Goal: Navigation & Orientation: Find specific page/section

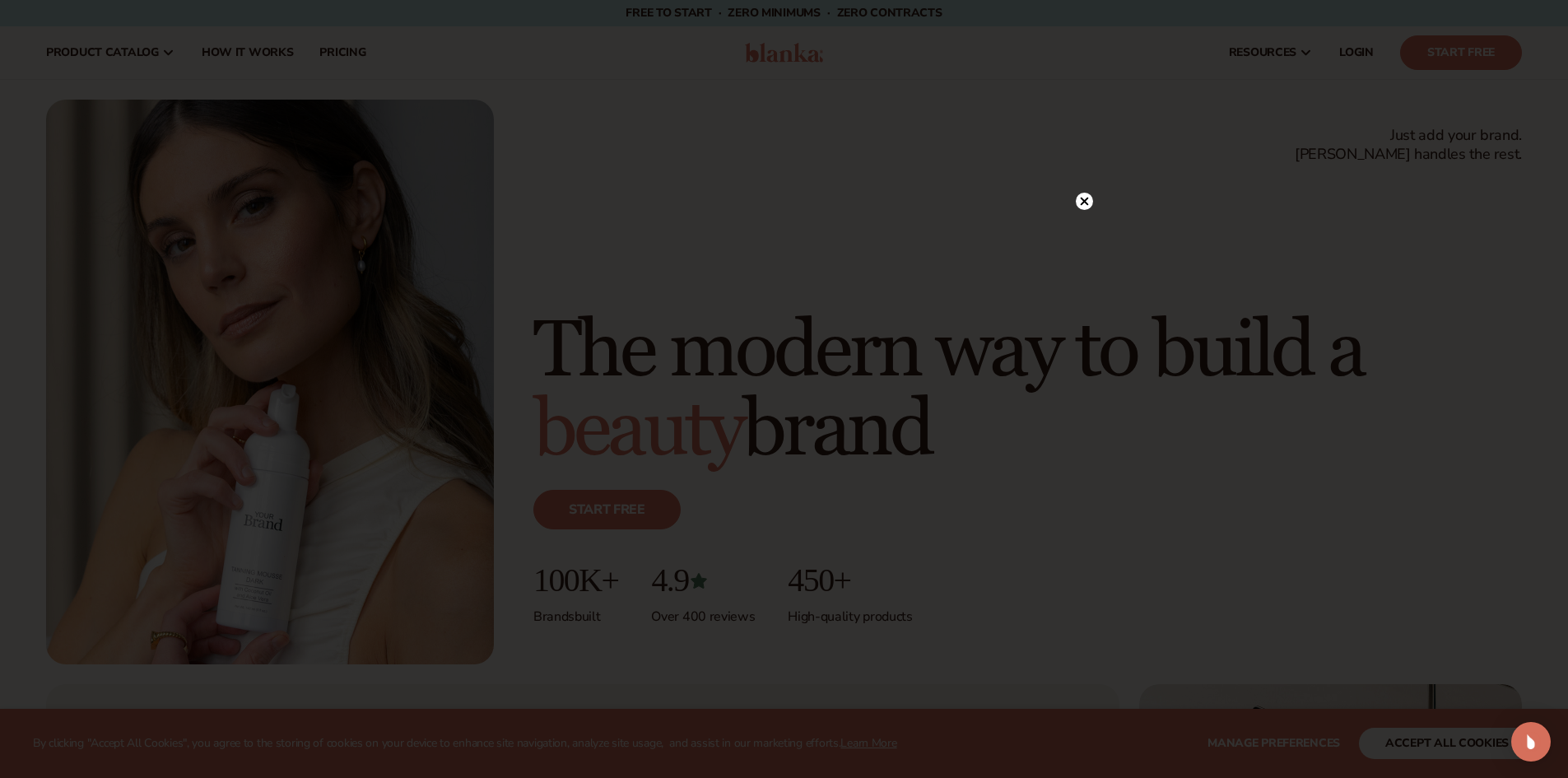
click at [1097, 200] on div at bounding box center [784, 389] width 1568 height 778
click at [1086, 202] on circle at bounding box center [1084, 201] width 17 height 17
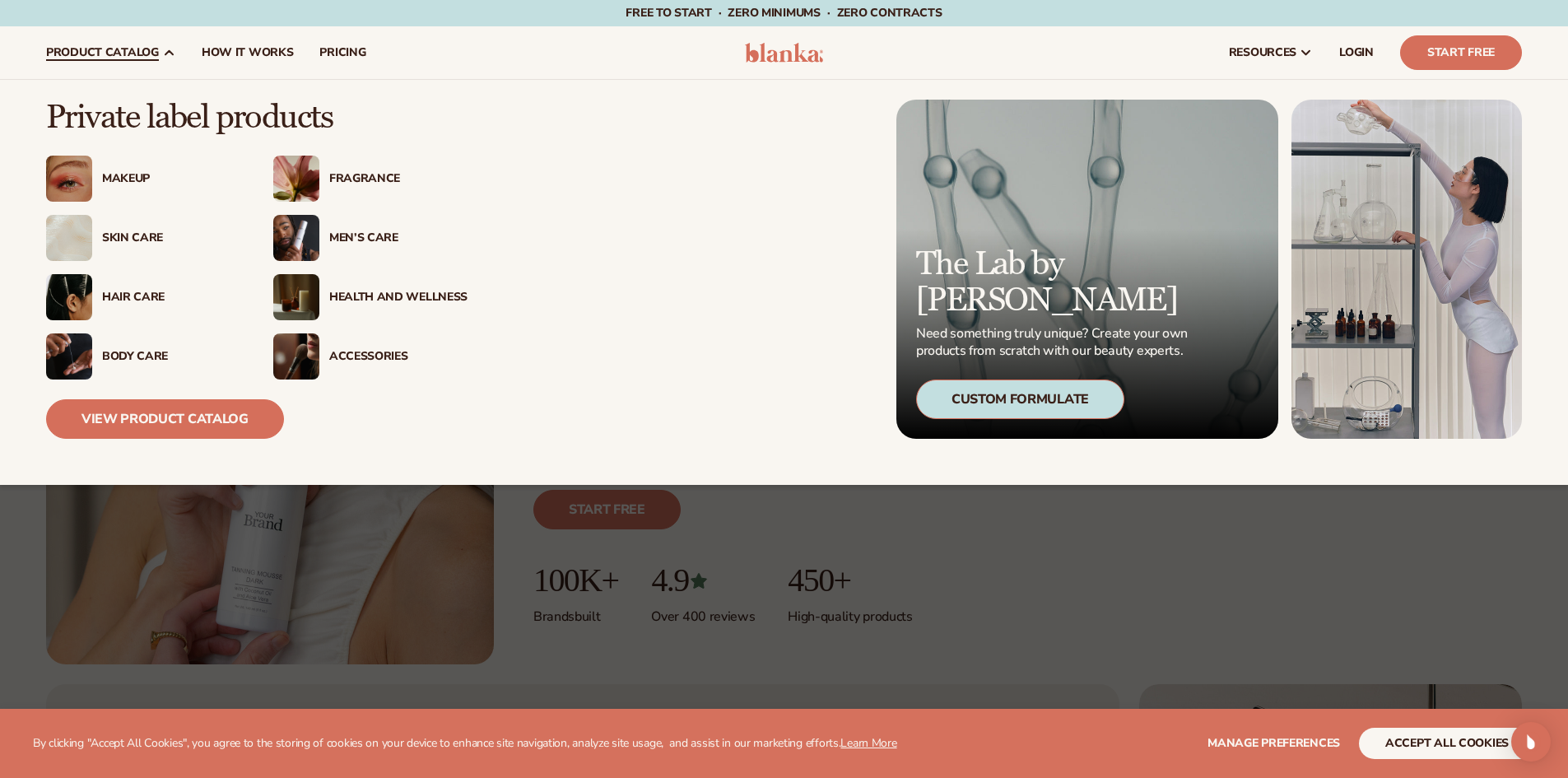
click at [364, 350] on div "Accessories" at bounding box center [399, 357] width 138 height 14
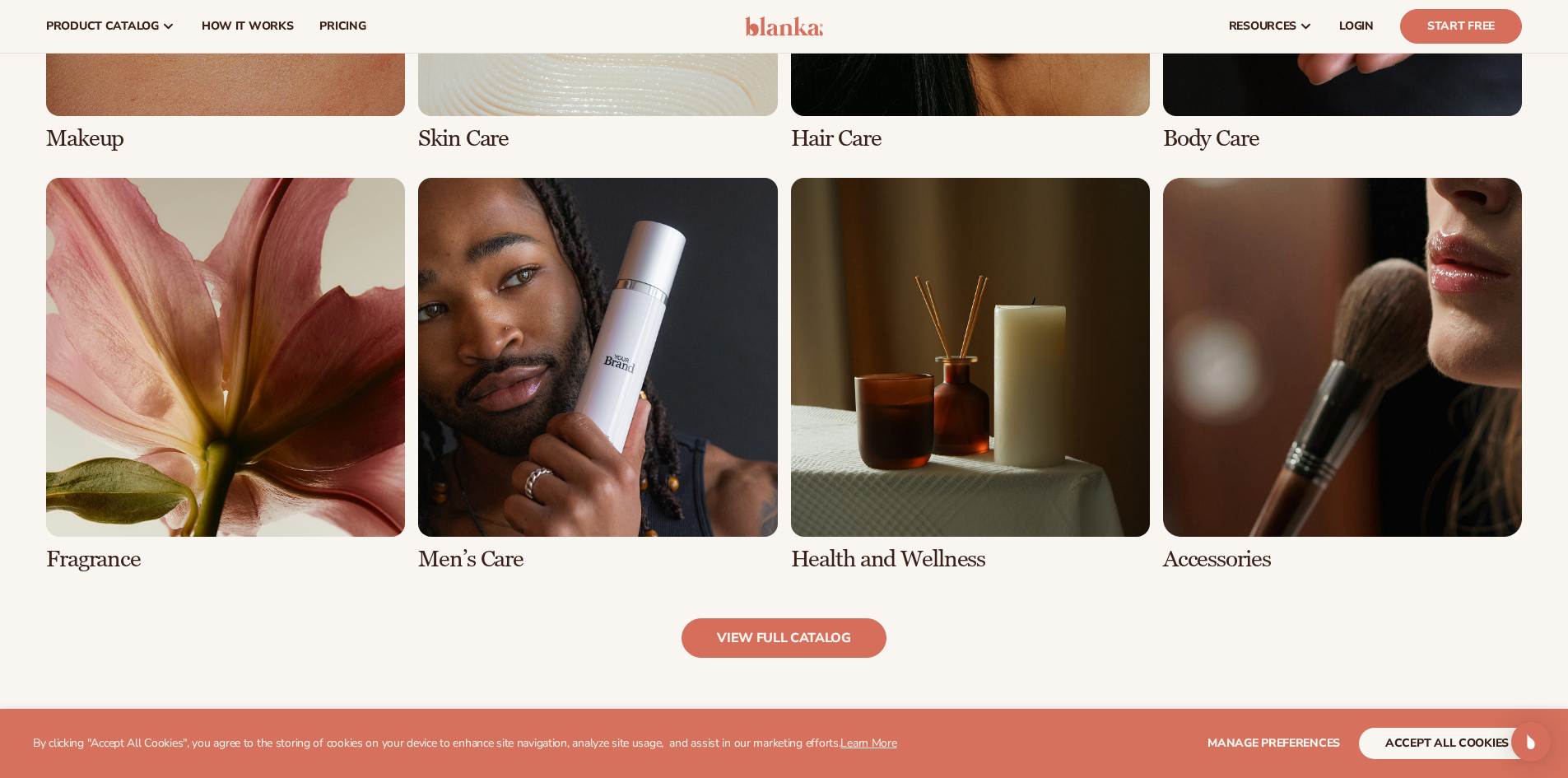
scroll to position [1317, 0]
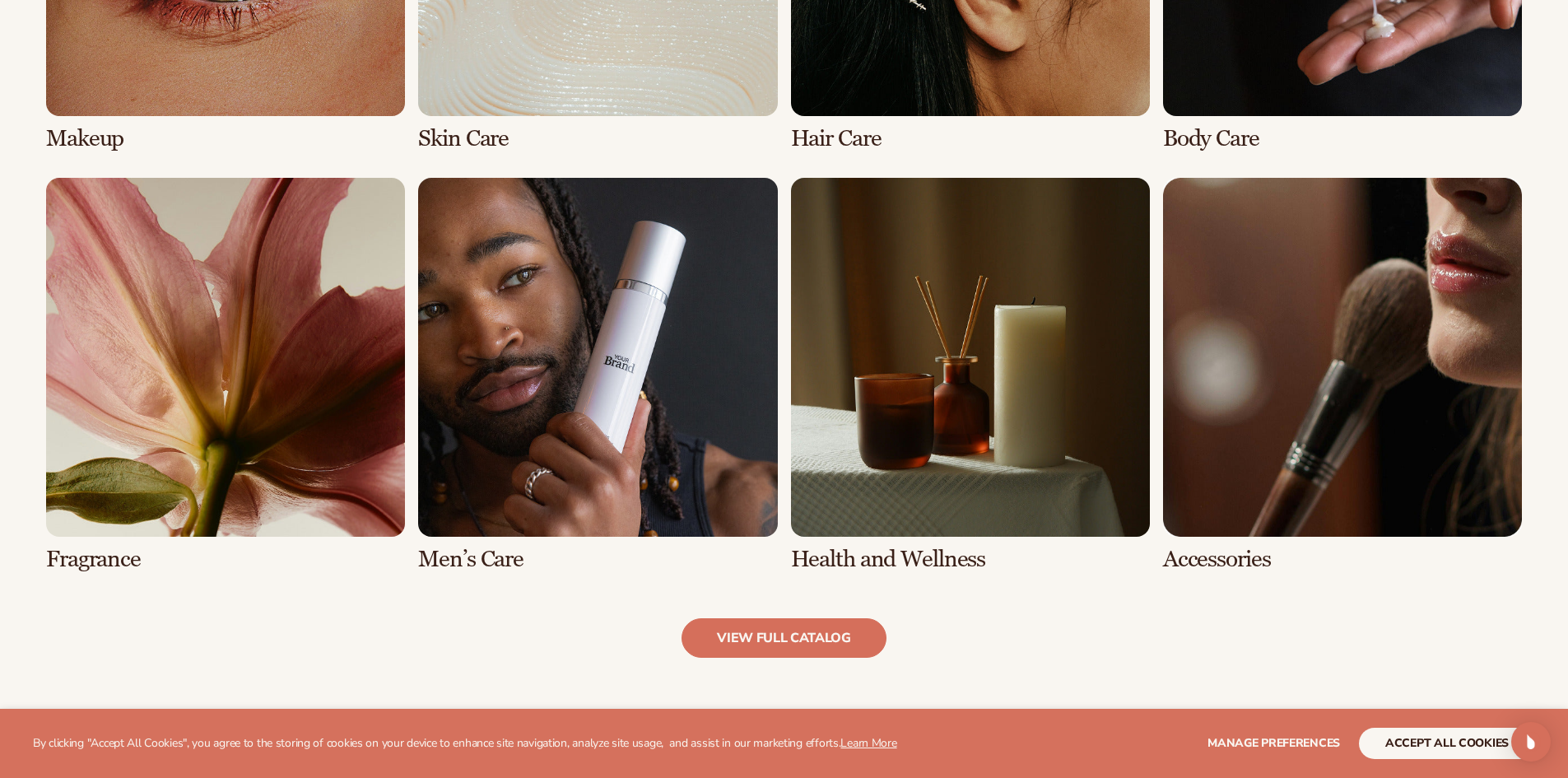
click at [1335, 449] on link "8 / 8" at bounding box center [1343, 375] width 359 height 394
